Goal: Register for event/course

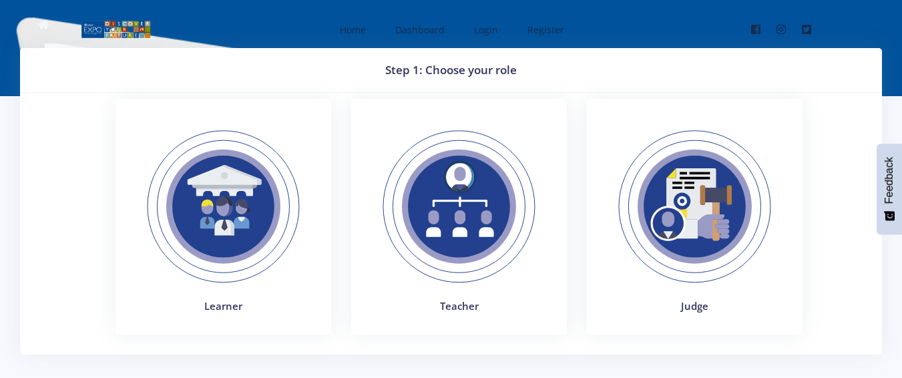
click at [230, 189] on img at bounding box center [224, 207] width 184 height 184
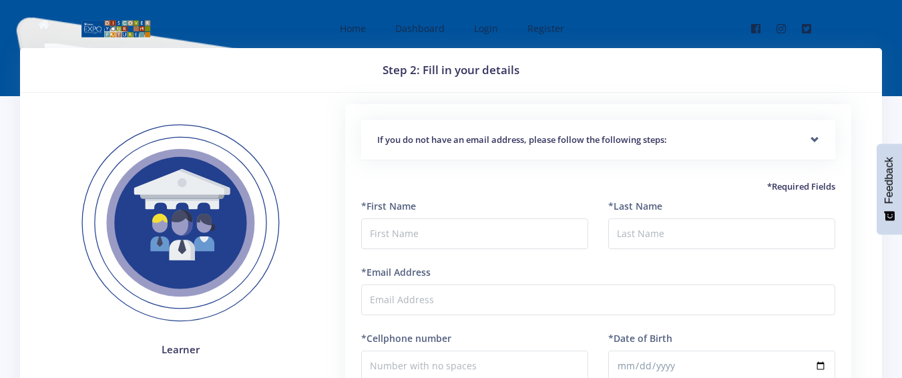
click at [815, 136] on div "If you do not have an email address, please follow the following steps:" at bounding box center [598, 140] width 474 height 41
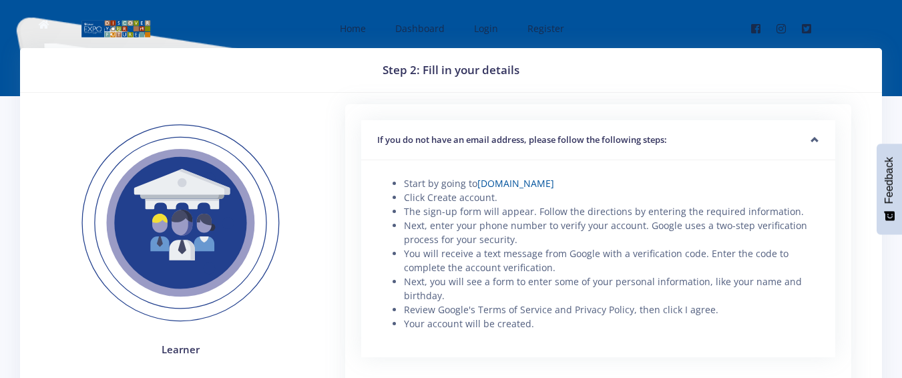
click at [815, 134] on h5 "If you do not have an email address, please follow the following steps:" at bounding box center [598, 140] width 442 height 13
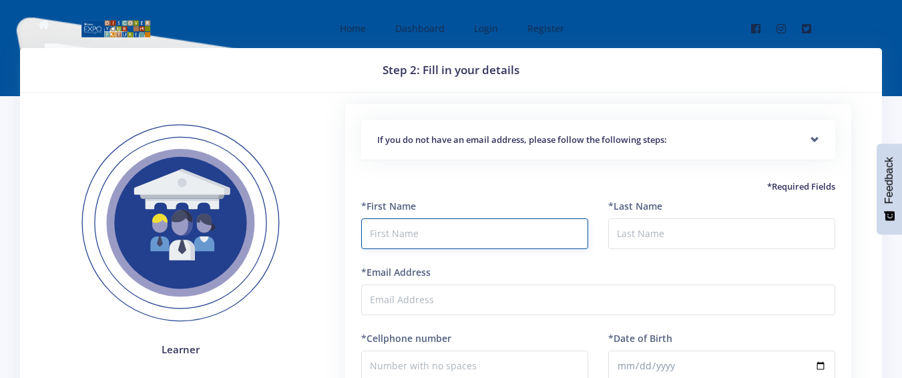
click at [484, 230] on input "text" at bounding box center [474, 233] width 227 height 31
type input "Luyanda"
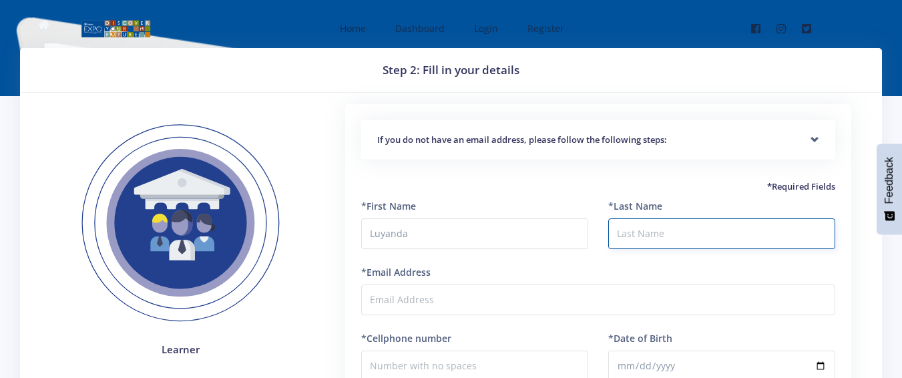
click at [675, 232] on input "*Last Name" at bounding box center [721, 233] width 227 height 31
type input "Sonyamba"
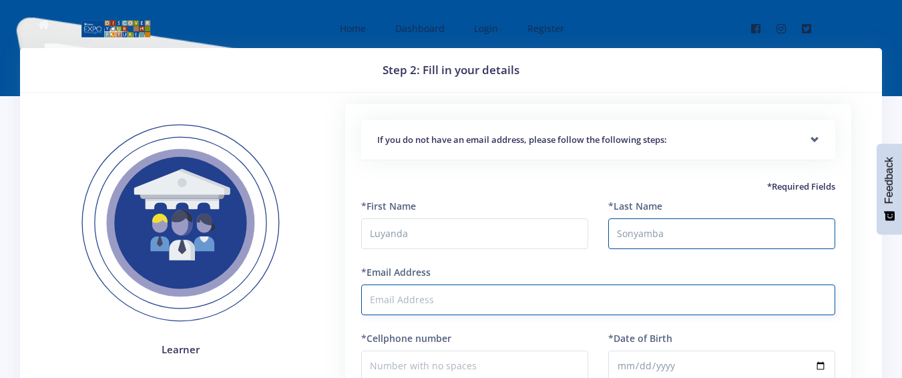
click at [550, 296] on input "*Email Address" at bounding box center [598, 300] width 474 height 31
drag, startPoint x: 723, startPoint y: 23, endPoint x: 399, endPoint y: 295, distance: 421.9
click at [399, 295] on input "*Email Address" at bounding box center [598, 300] width 474 height 31
click at [415, 307] on input "*Email Address" at bounding box center [598, 300] width 474 height 31
type input "[EMAIL_ADDRESS][DOMAIN_NAME]"
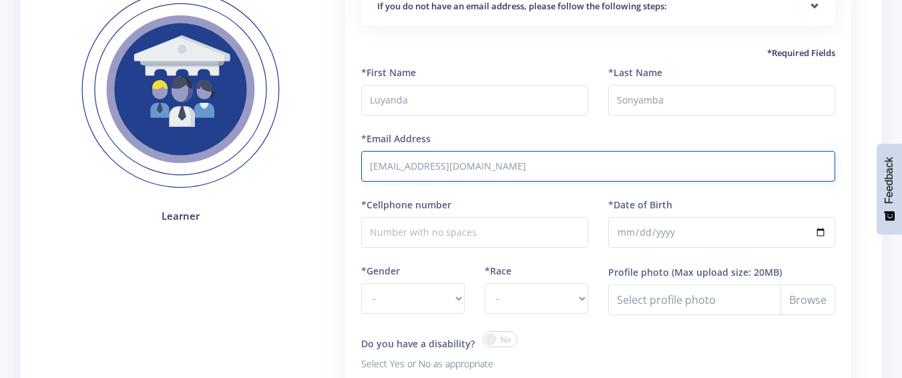
scroll to position [160, 0]
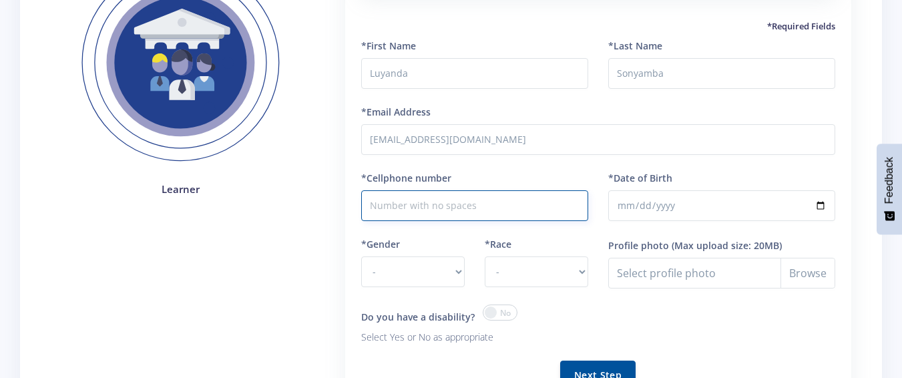
click at [516, 198] on input "*Cellphone number" at bounding box center [474, 205] width 227 height 31
type input "0679735204"
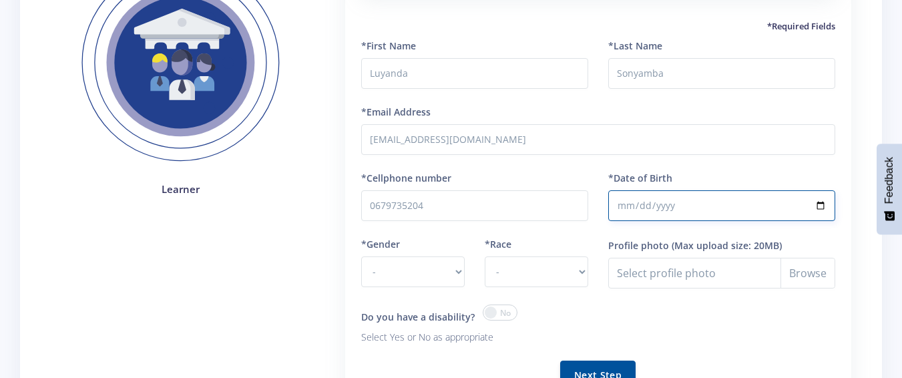
click at [650, 209] on input "*Date of Birth" at bounding box center [721, 205] width 227 height 31
click at [625, 208] on input "*Date of Birth" at bounding box center [721, 205] width 227 height 31
type input "2013-08-25"
click at [458, 268] on select "- Male Female" at bounding box center [413, 271] width 104 height 31
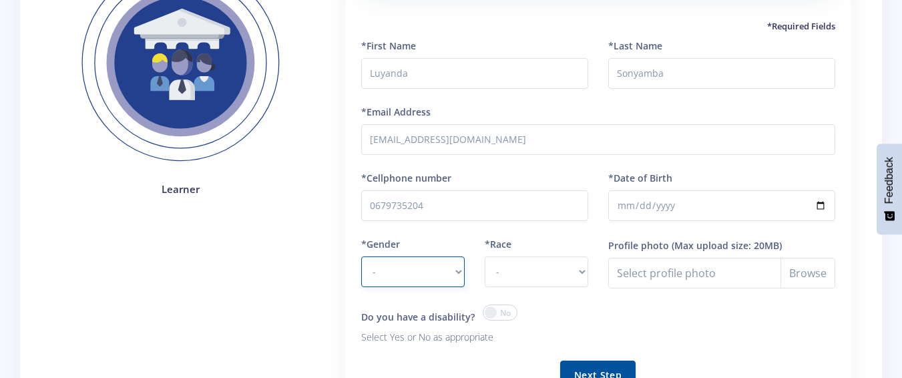
select select "M"
click at [361, 256] on select "- Male Female" at bounding box center [413, 271] width 104 height 31
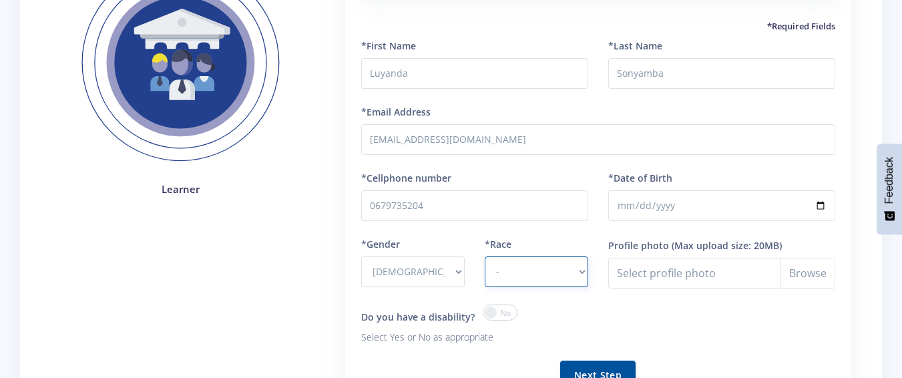
click at [580, 271] on select "- African Asian Coloured Indian White Other" at bounding box center [537, 271] width 104 height 31
select select "[DEMOGRAPHIC_DATA]"
click at [485, 256] on select "- African Asian Coloured Indian White Other" at bounding box center [537, 271] width 104 height 31
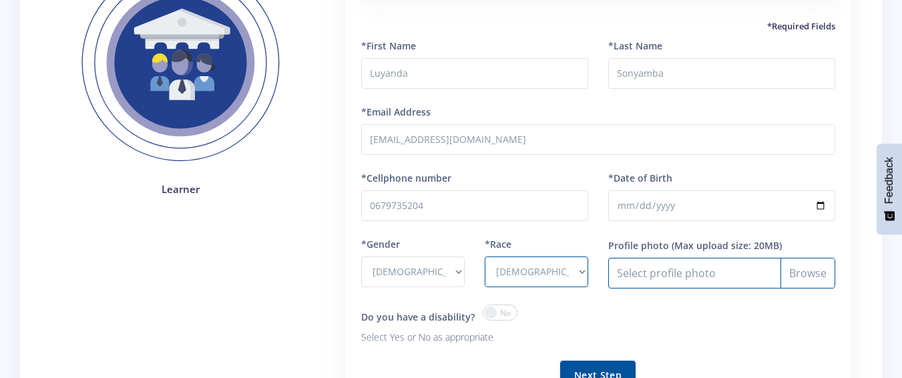
click at [814, 273] on input "Profile photo" at bounding box center [721, 273] width 227 height 31
type input "C:\fakepath\laptop.webp"
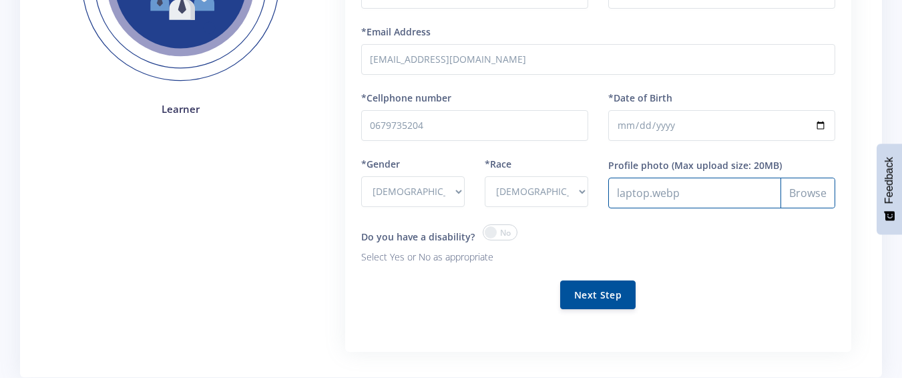
scroll to position [267, 0]
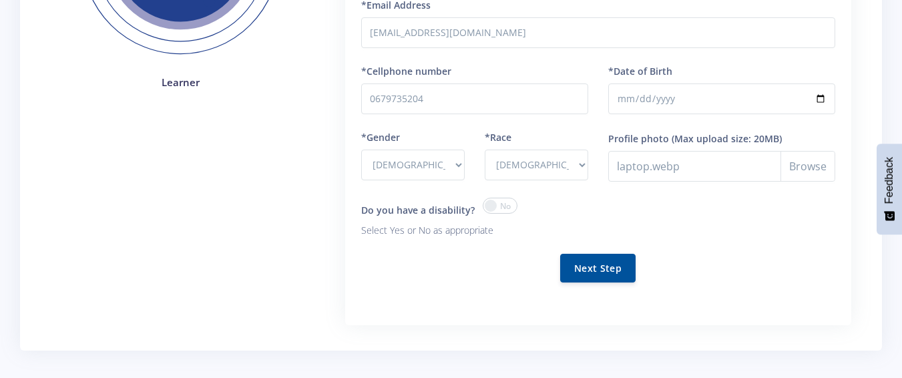
click at [606, 287] on form "*First Name Luyanda *Last Name Sonyamba *Email Address luyandasonyamba7@gmail.c…" at bounding box center [598, 115] width 474 height 367
click at [606, 268] on button "Next Step" at bounding box center [597, 267] width 75 height 29
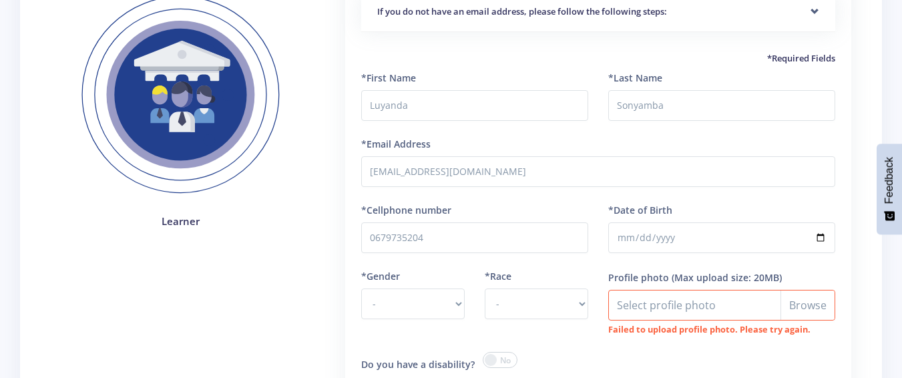
scroll to position [240, 0]
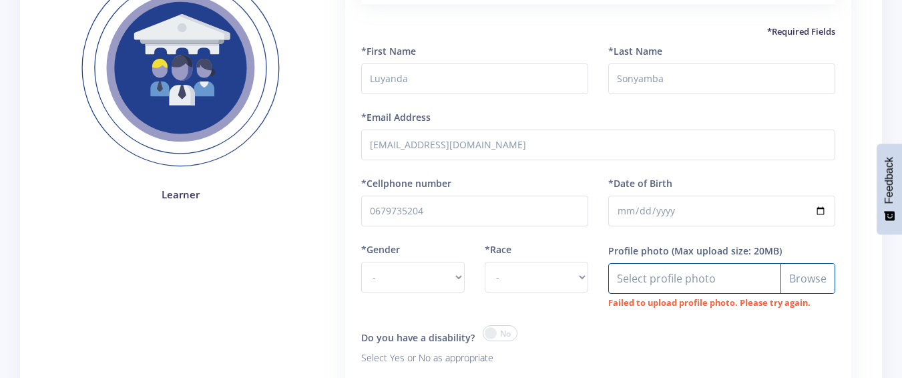
click at [675, 273] on input "Profile photo" at bounding box center [721, 278] width 227 height 31
type input "C:\fakepath\WIN_20250820_22_18_18_Pro.jpg"
click at [488, 331] on span at bounding box center [500, 333] width 35 height 16
click at [0, 0] on input "checkbox" at bounding box center [0, 0] width 0 height 0
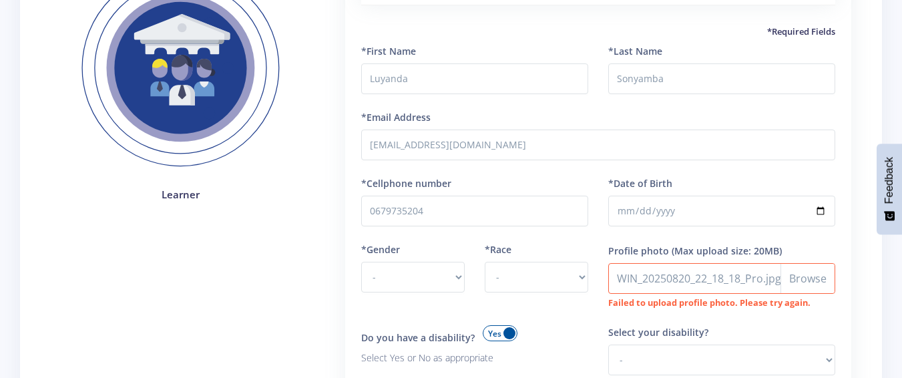
click at [488, 331] on span at bounding box center [500, 333] width 35 height 16
click at [0, 0] on input "checkbox" at bounding box center [0, 0] width 0 height 0
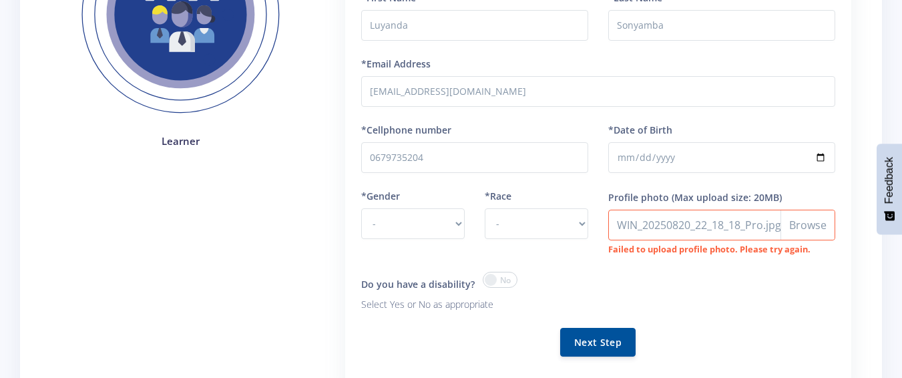
scroll to position [321, 0]
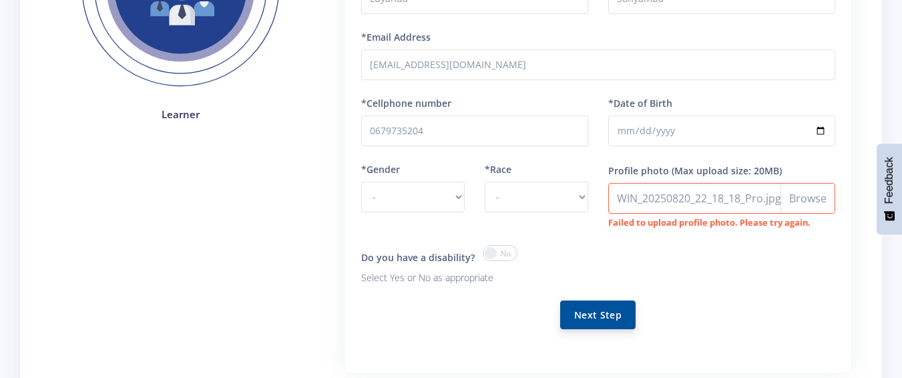
click at [612, 319] on button "Next Step" at bounding box center [597, 315] width 75 height 29
click at [460, 194] on select "- [DEMOGRAPHIC_DATA] [DEMOGRAPHIC_DATA]" at bounding box center [413, 197] width 104 height 31
select select "M"
click at [361, 182] on select "- [DEMOGRAPHIC_DATA] [DEMOGRAPHIC_DATA]" at bounding box center [413, 197] width 104 height 31
click at [601, 311] on button "Next Step" at bounding box center [597, 315] width 75 height 29
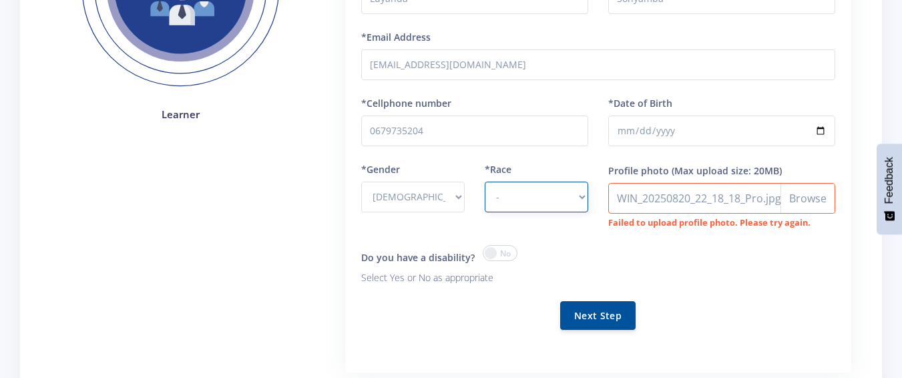
click at [578, 193] on select "- [DEMOGRAPHIC_DATA] Coloured Indian White Other" at bounding box center [537, 197] width 104 height 31
select select "[DEMOGRAPHIC_DATA]"
click at [485, 182] on select "- [DEMOGRAPHIC_DATA] Coloured Indian White Other" at bounding box center [537, 197] width 104 height 31
click at [603, 320] on button "Next Step" at bounding box center [597, 315] width 75 height 29
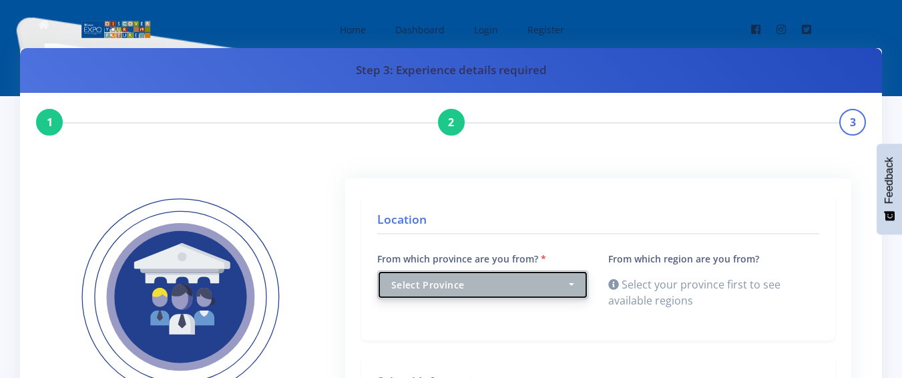
click at [570, 283] on button "Select Province" at bounding box center [482, 285] width 211 height 29
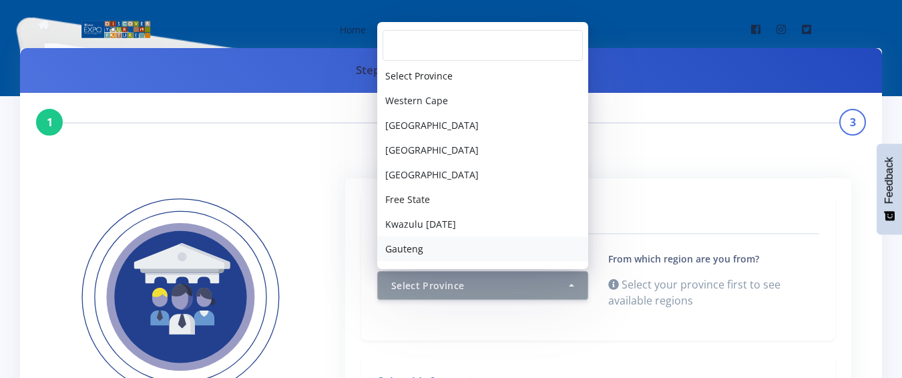
click at [460, 250] on link "Gauteng" at bounding box center [482, 248] width 211 height 25
select select "7"
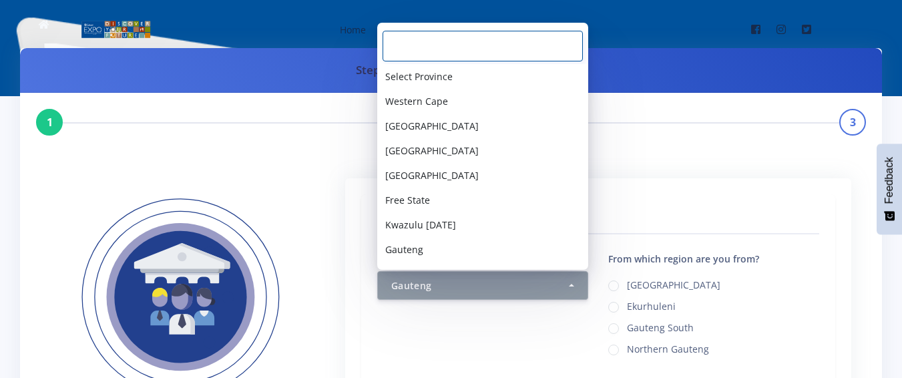
scroll to position [47, 0]
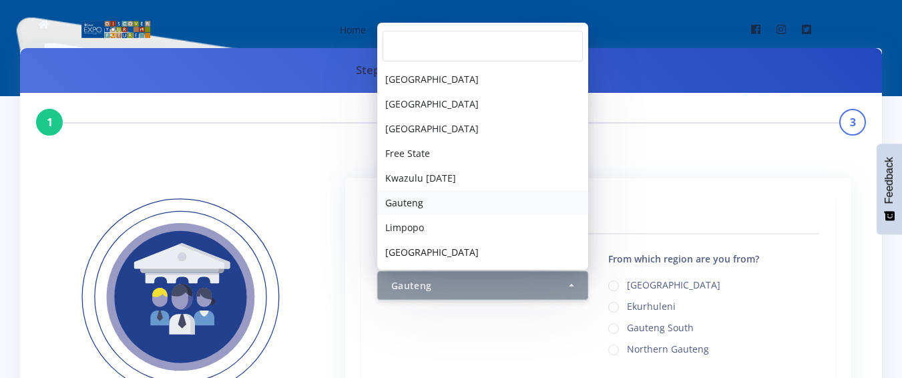
click at [537, 214] on link "Gauteng" at bounding box center [482, 202] width 211 height 25
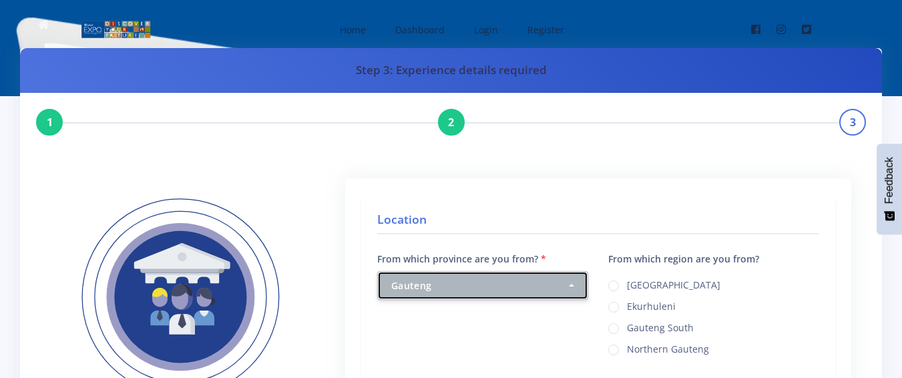
select select "7"
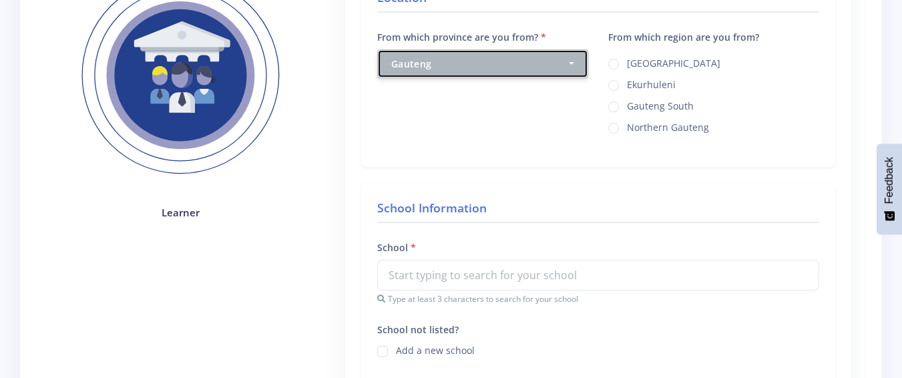
scroll to position [197, 0]
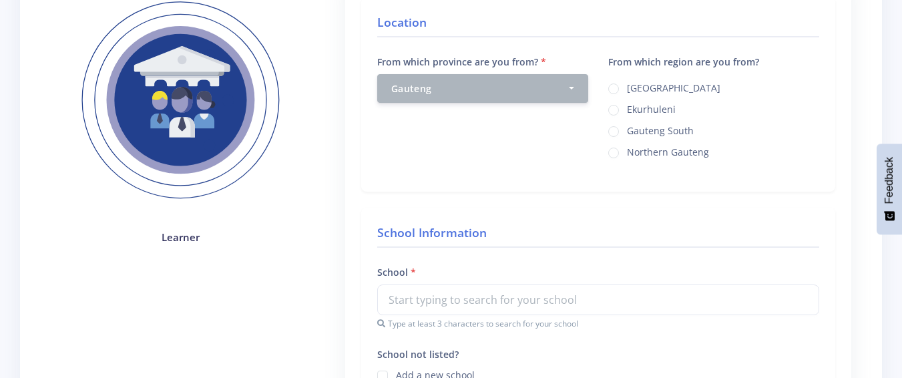
click at [627, 152] on label "Northern Gauteng" at bounding box center [668, 150] width 82 height 11
click at [627, 152] on input "Northern Gauteng" at bounding box center [631, 148] width 9 height 9
radio input "true"
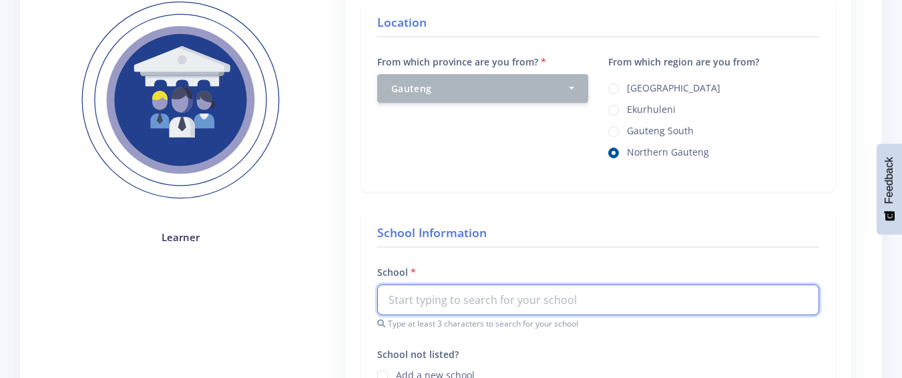
click at [592, 304] on input "text" at bounding box center [598, 300] width 442 height 31
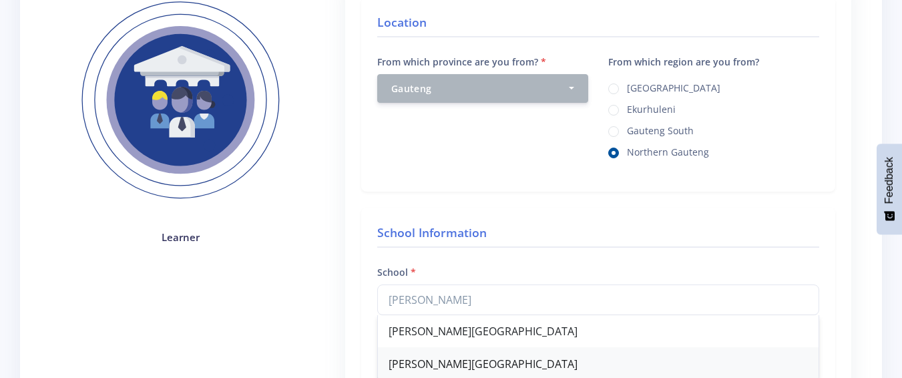
click at [539, 369] on div "Irene Primary School" at bounding box center [598, 364] width 441 height 33
type input "Irene Primary School"
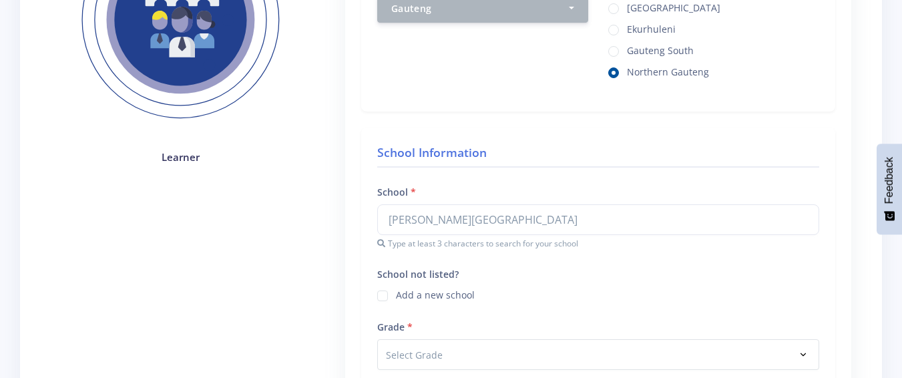
scroll to position [357, 0]
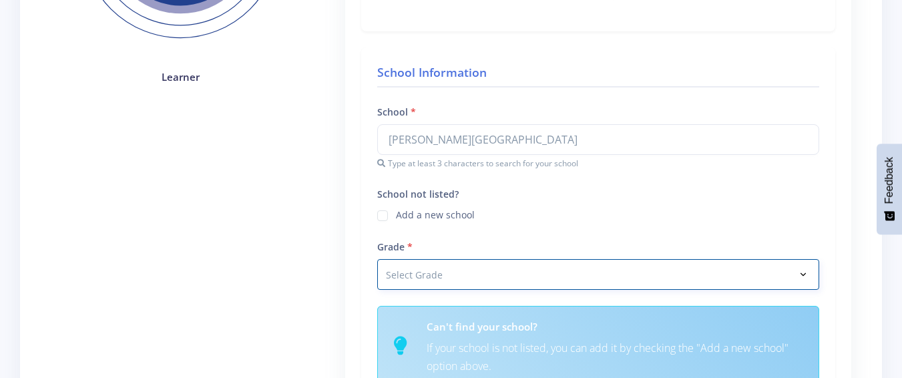
click at [800, 270] on select "Select Grade Grade 4 Grade 5 Grade 6 Grade 7" at bounding box center [598, 274] width 442 height 31
select select "Grade 6"
click at [377, 259] on select "Select Grade Grade 4 Grade 5 Grade 6 Grade 7" at bounding box center [598, 274] width 442 height 31
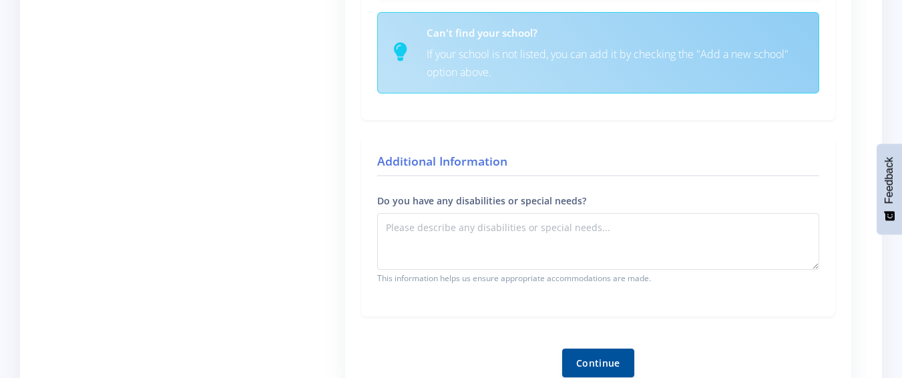
scroll to position [678, 0]
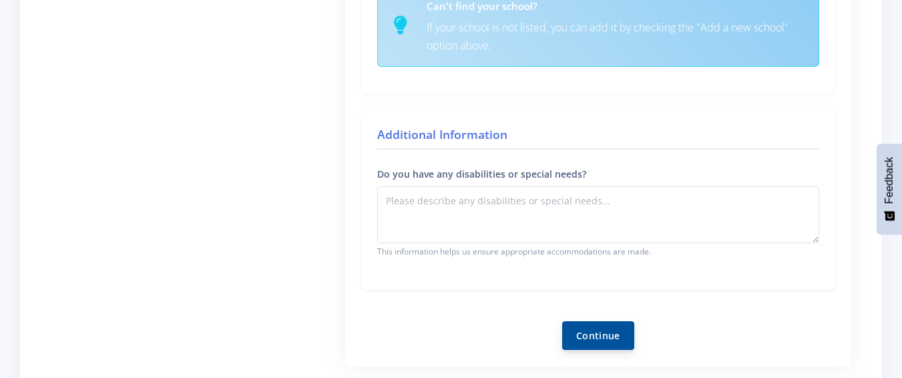
click at [610, 333] on button "Continue" at bounding box center [598, 335] width 72 height 29
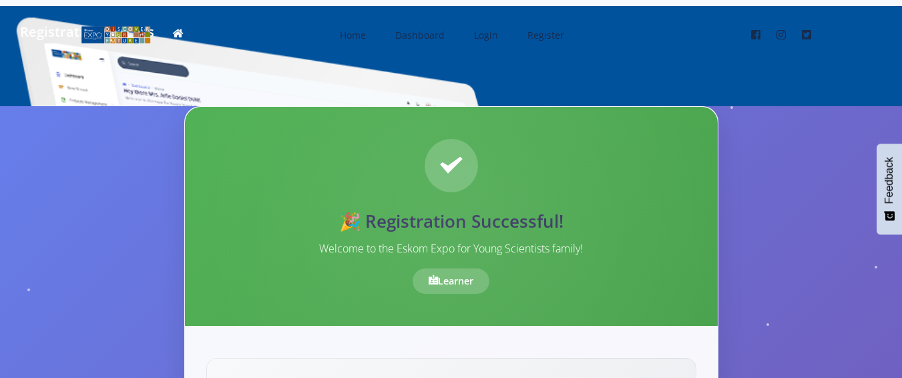
click at [457, 166] on div "🎉 Registration Successful! Welcome to the Eskom Expo for Young Scientists famil…" at bounding box center [451, 216] width 533 height 219
click at [438, 168] on div "🎉 Registration Successful! Welcome to the Eskom Expo for Young Scientists famil…" at bounding box center [451, 216] width 533 height 219
click at [173, 29] on div "Registration Success" at bounding box center [451, 56] width 902 height 100
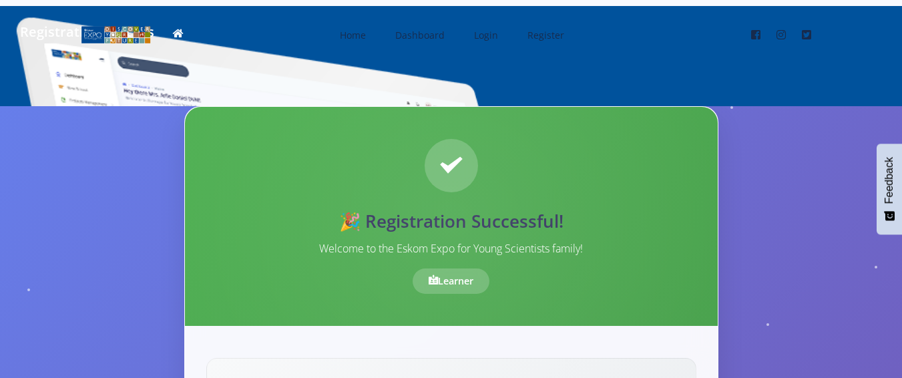
click at [441, 160] on div "🎉 Registration Successful! Welcome to the Eskom Expo for Young Scientists famil…" at bounding box center [451, 216] width 533 height 219
click at [448, 159] on div "🎉 Registration Successful! Welcome to the Eskom Expo for Young Scientists famil…" at bounding box center [451, 216] width 533 height 219
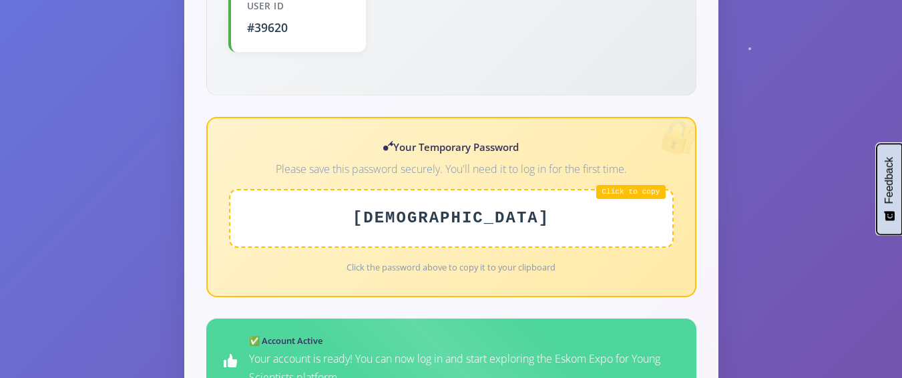
scroll to position [534, 0]
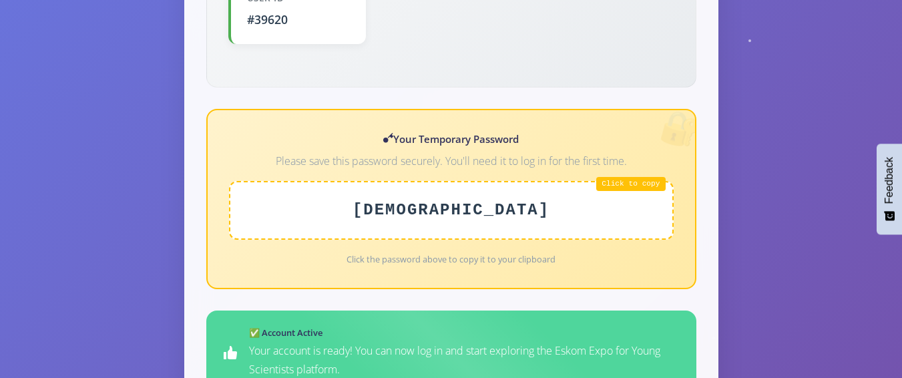
click at [580, 181] on div "hzOrchid87" at bounding box center [451, 210] width 445 height 59
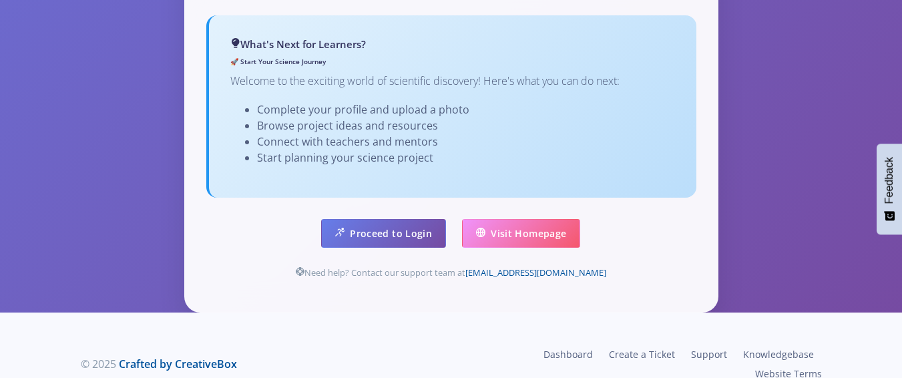
scroll to position [936, 0]
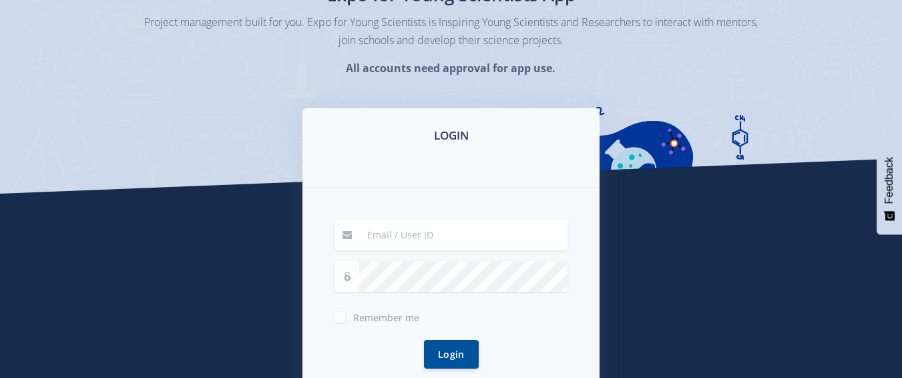
scroll to position [160, 0]
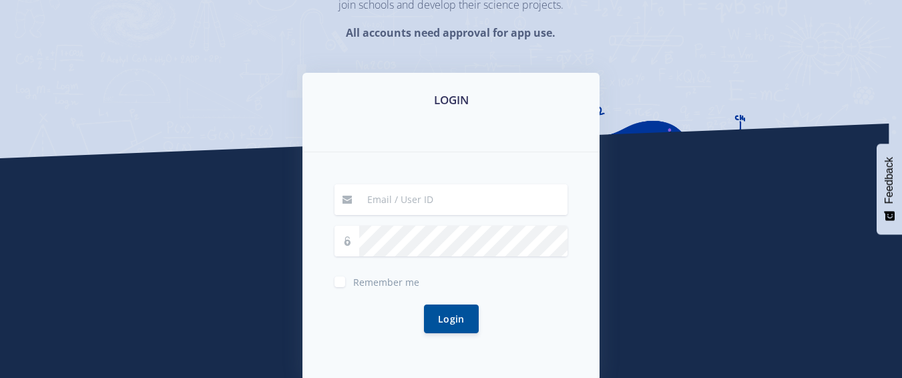
click at [528, 188] on input at bounding box center [463, 199] width 208 height 31
type input "[EMAIL_ADDRESS][DOMAIN_NAME]"
click at [353, 281] on label "Remember me" at bounding box center [386, 279] width 66 height 11
click at [353, 281] on input "Remember me" at bounding box center [357, 277] width 9 height 9
checkbox input "true"
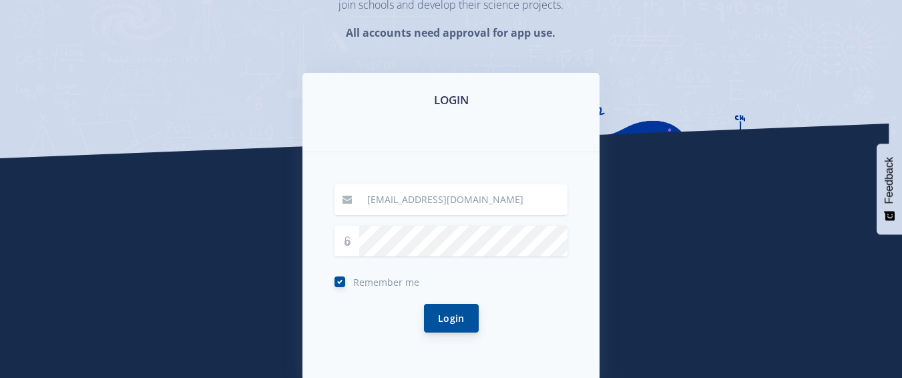
click at [441, 321] on button "Login" at bounding box center [451, 318] width 55 height 29
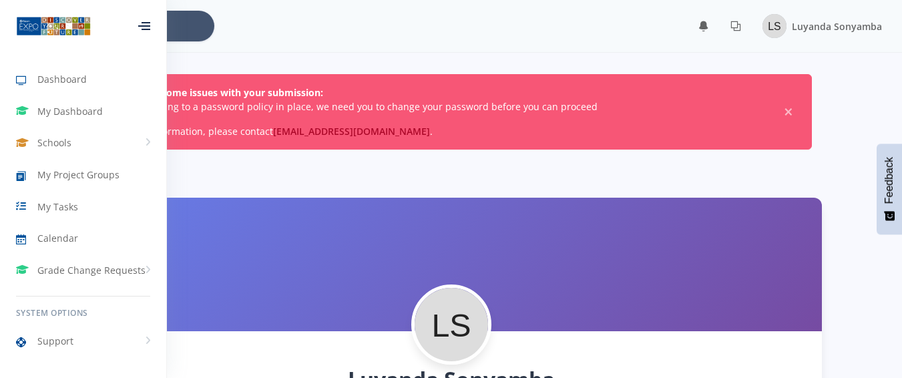
scroll to position [10, 10]
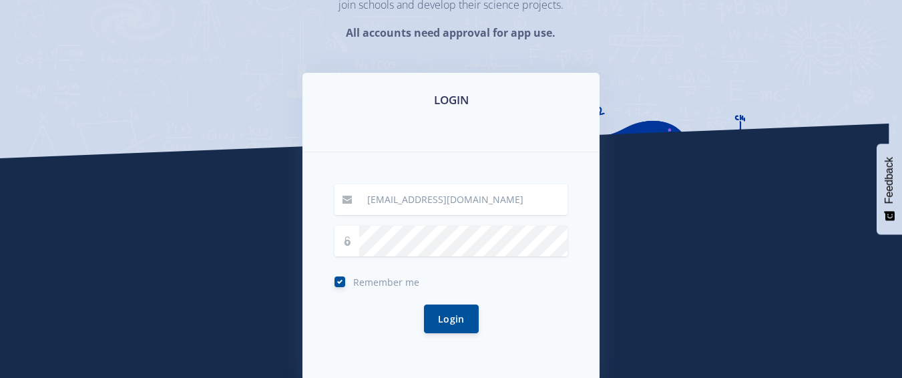
scroll to position [160, 0]
click at [429, 321] on button "Login" at bounding box center [451, 318] width 55 height 29
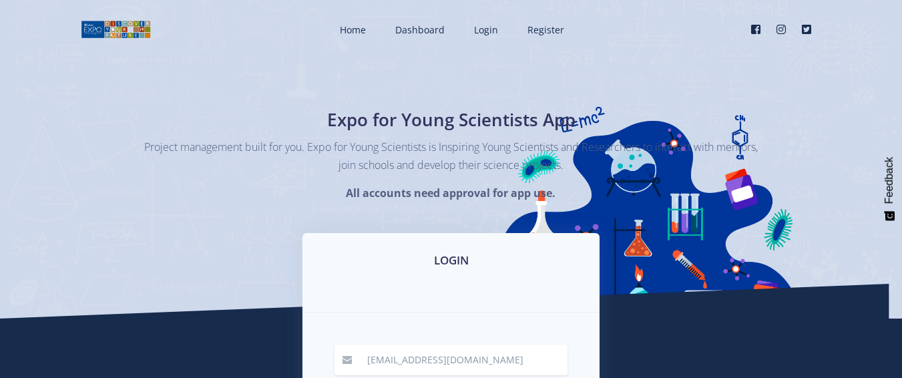
scroll to position [159, 0]
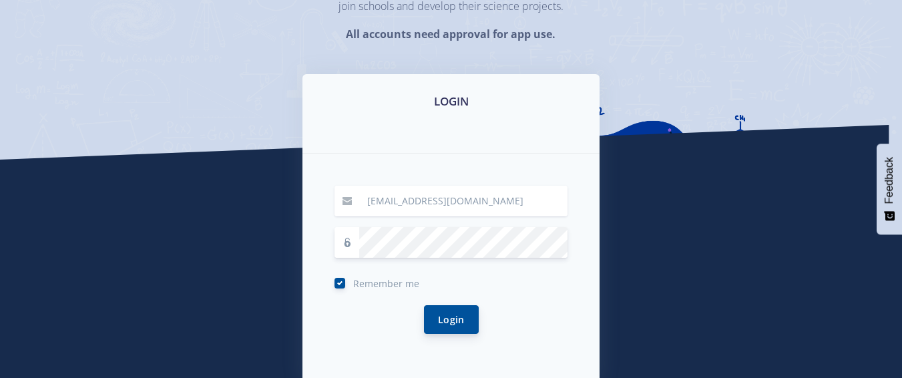
click at [448, 312] on button "Login" at bounding box center [451, 319] width 55 height 29
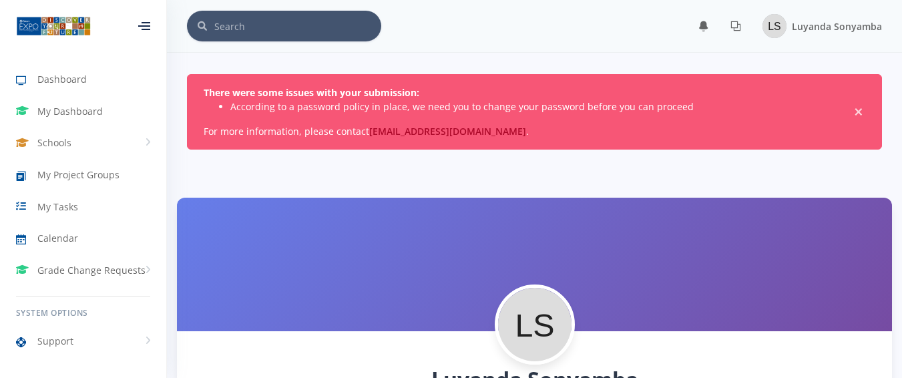
click at [858, 108] on span "×" at bounding box center [858, 112] width 13 height 13
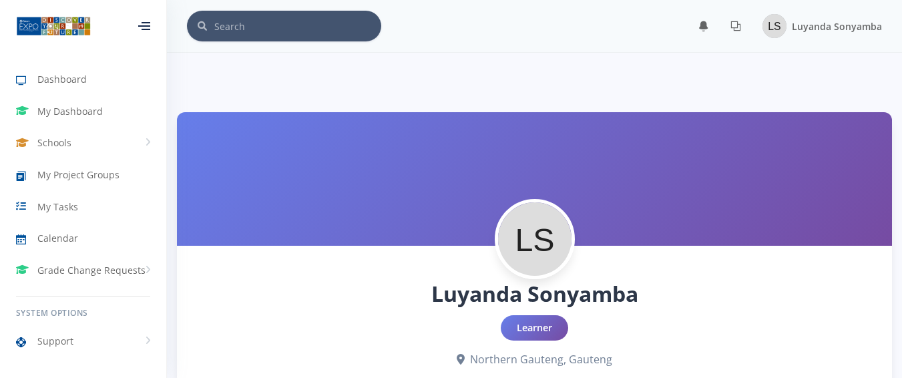
click at [283, 112] on div at bounding box center [534, 179] width 715 height 134
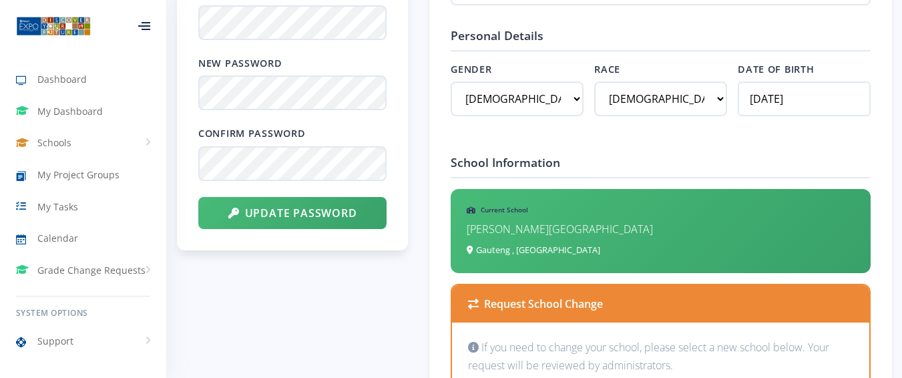
scroll to position [10, 10]
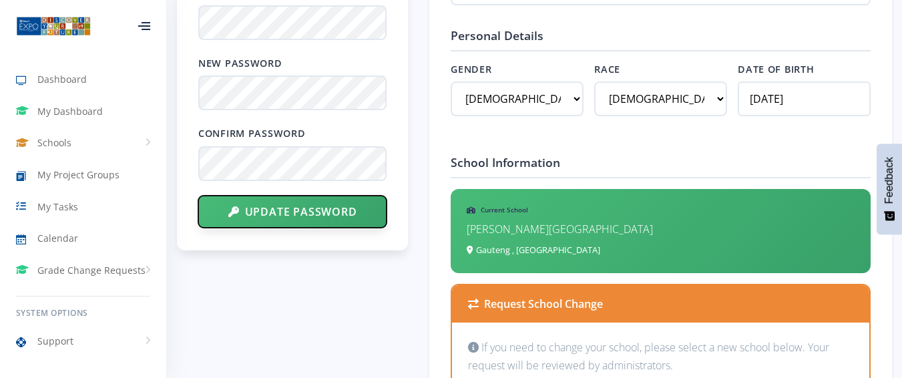
click at [287, 210] on button "Update Password" at bounding box center [292, 212] width 188 height 32
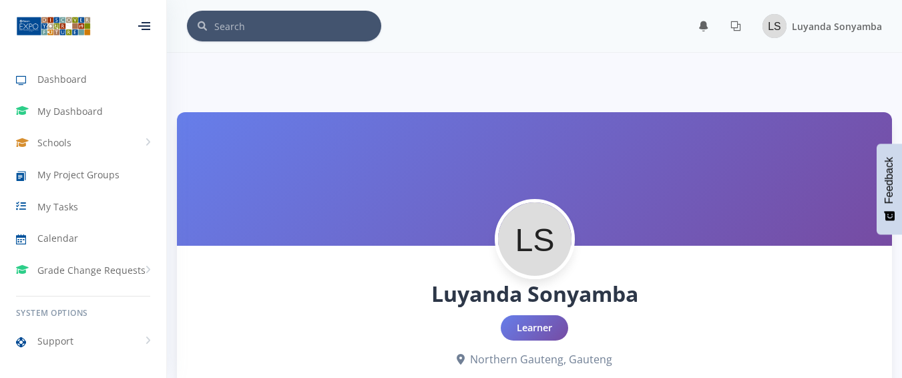
scroll to position [10, 10]
click at [69, 206] on span "My Tasks" at bounding box center [57, 207] width 41 height 14
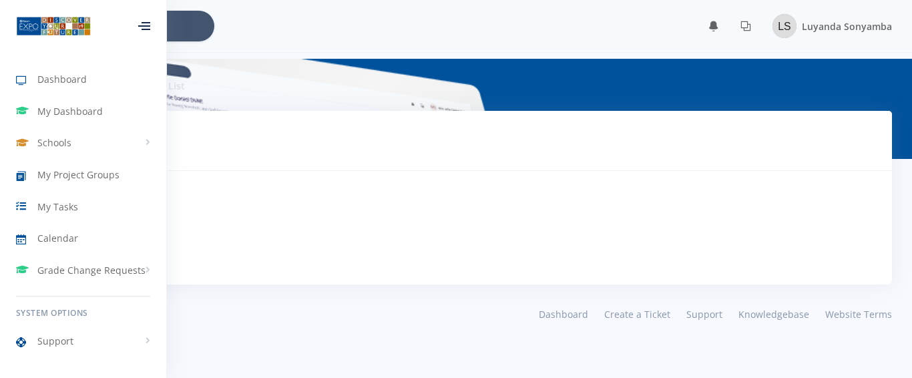
scroll to position [10, 10]
